Goal: Communication & Community: Participate in discussion

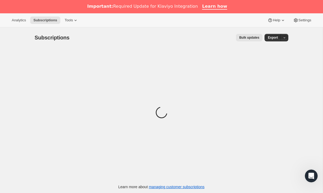
click at [310, 176] on icon "Open Intercom Messenger" at bounding box center [311, 176] width 9 height 9
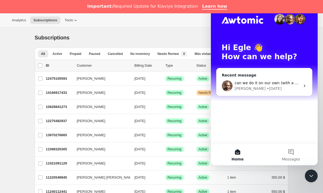
click at [272, 87] on div "Brian • 3d ago" at bounding box center [268, 89] width 66 height 6
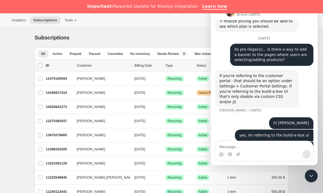
scroll to position [160, 0]
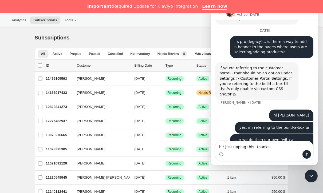
type textarea "hi! just upping this! thanks"
